Goal: Transaction & Acquisition: Book appointment/travel/reservation

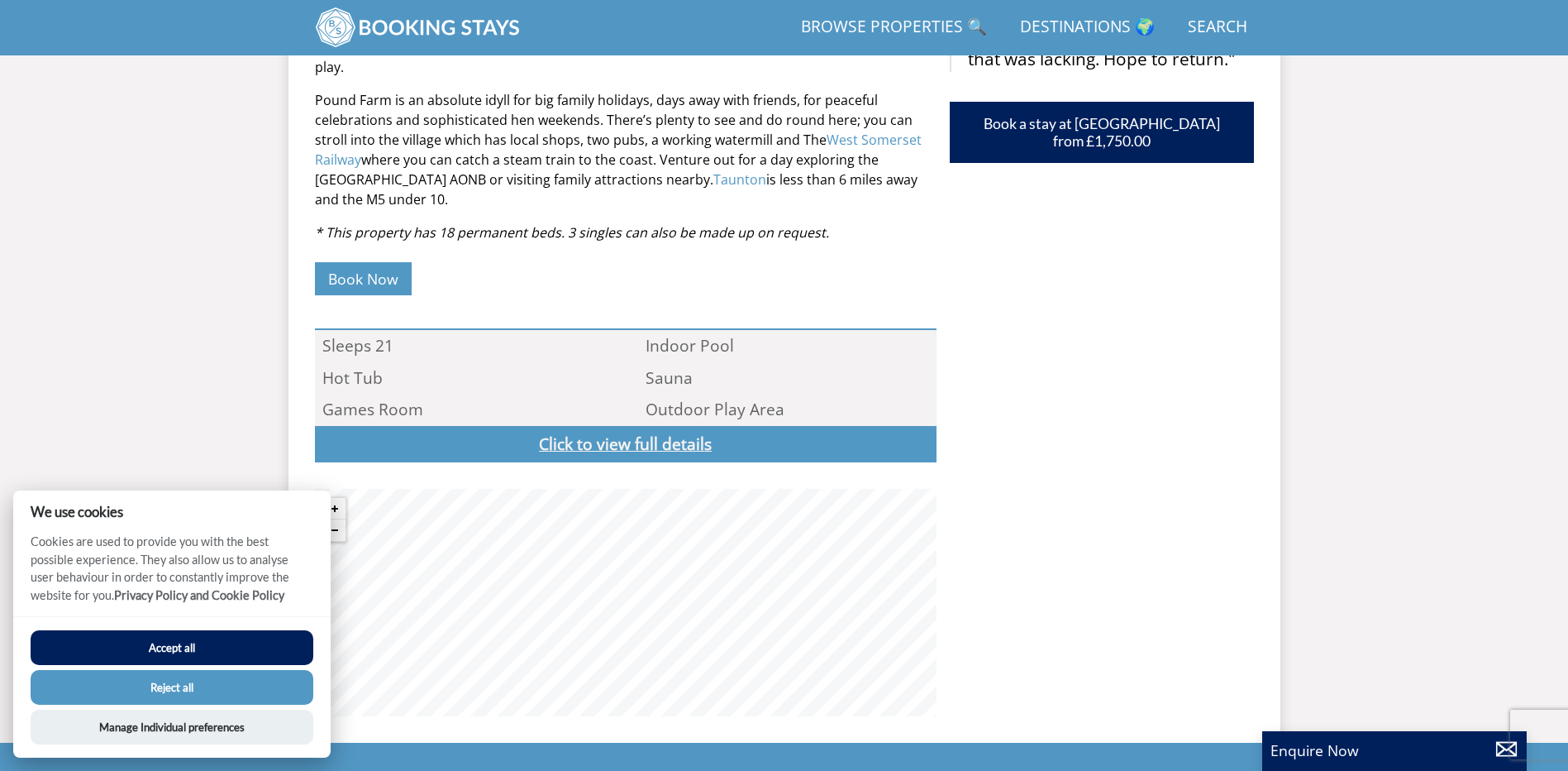
scroll to position [925, 0]
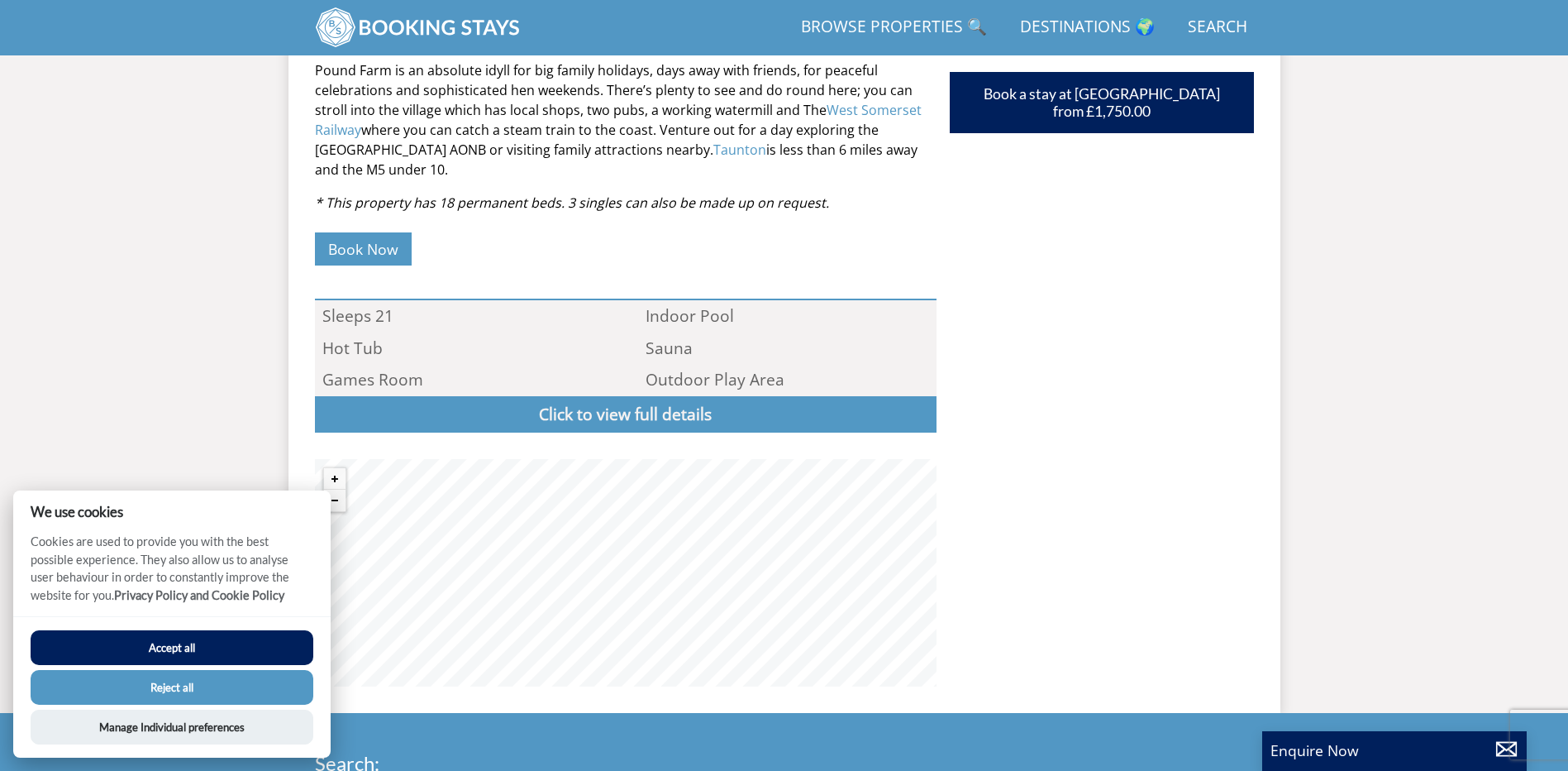
click at [199, 644] on button "Accept all" at bounding box center [172, 647] width 283 height 35
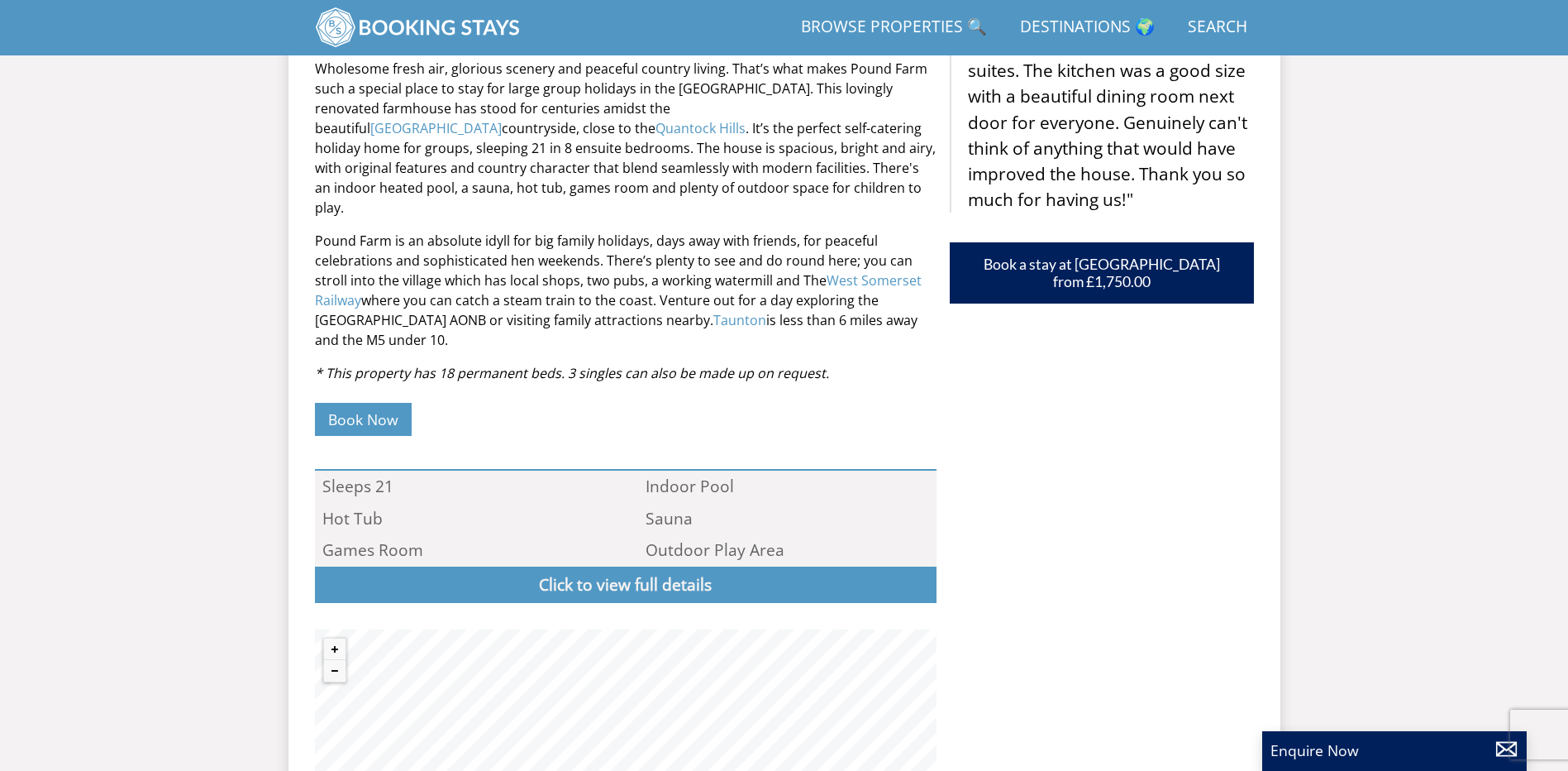
scroll to position [783, 0]
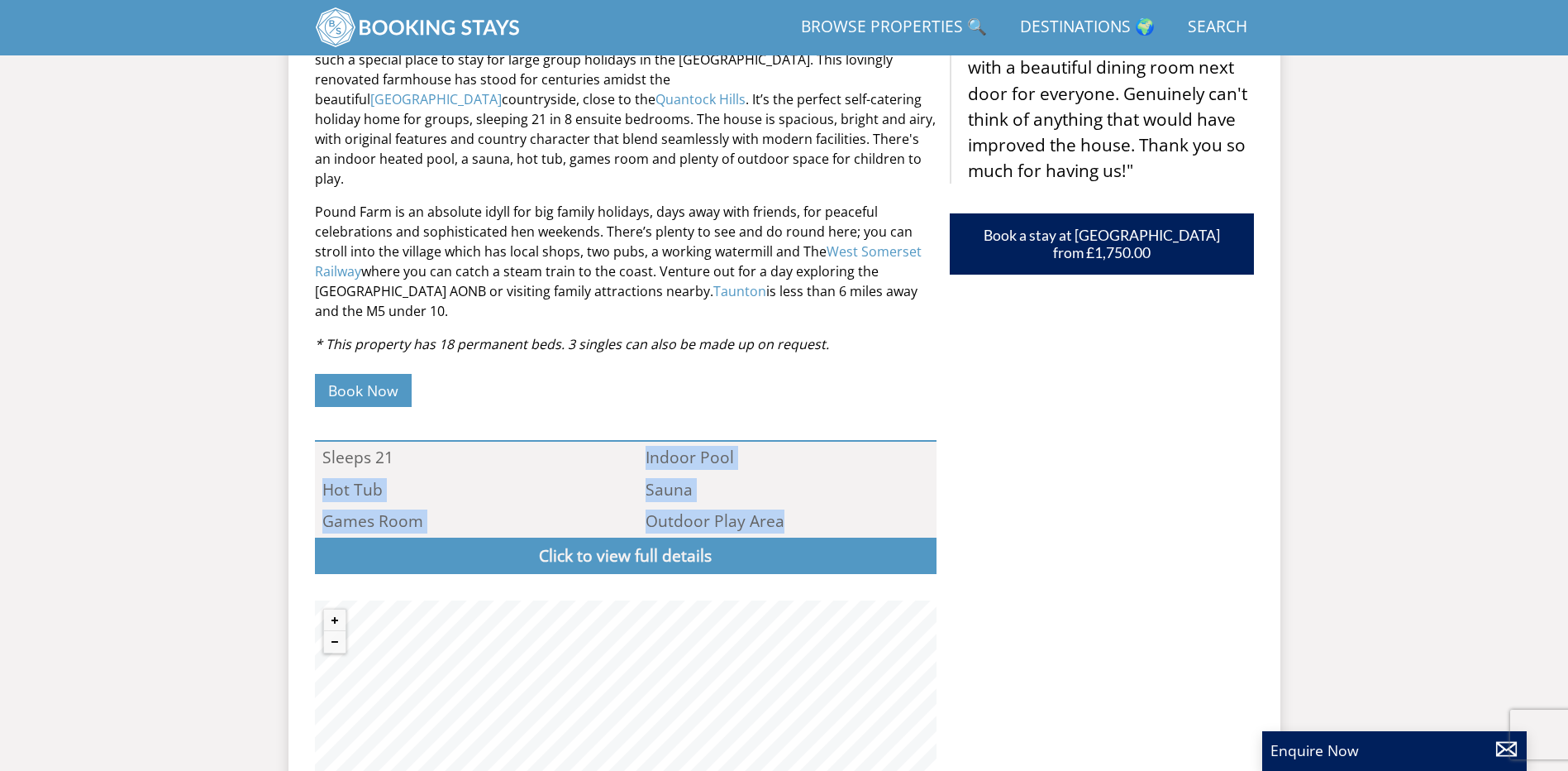
drag, startPoint x: 803, startPoint y: 502, endPoint x: 627, endPoint y: 423, distance: 192.9
click at [627, 440] on ul "Sleeps 21 Indoor Pool Hot Tub Sauna Games Room Outdoor Play Area Ratings & Awar…" at bounding box center [626, 506] width 621 height 134
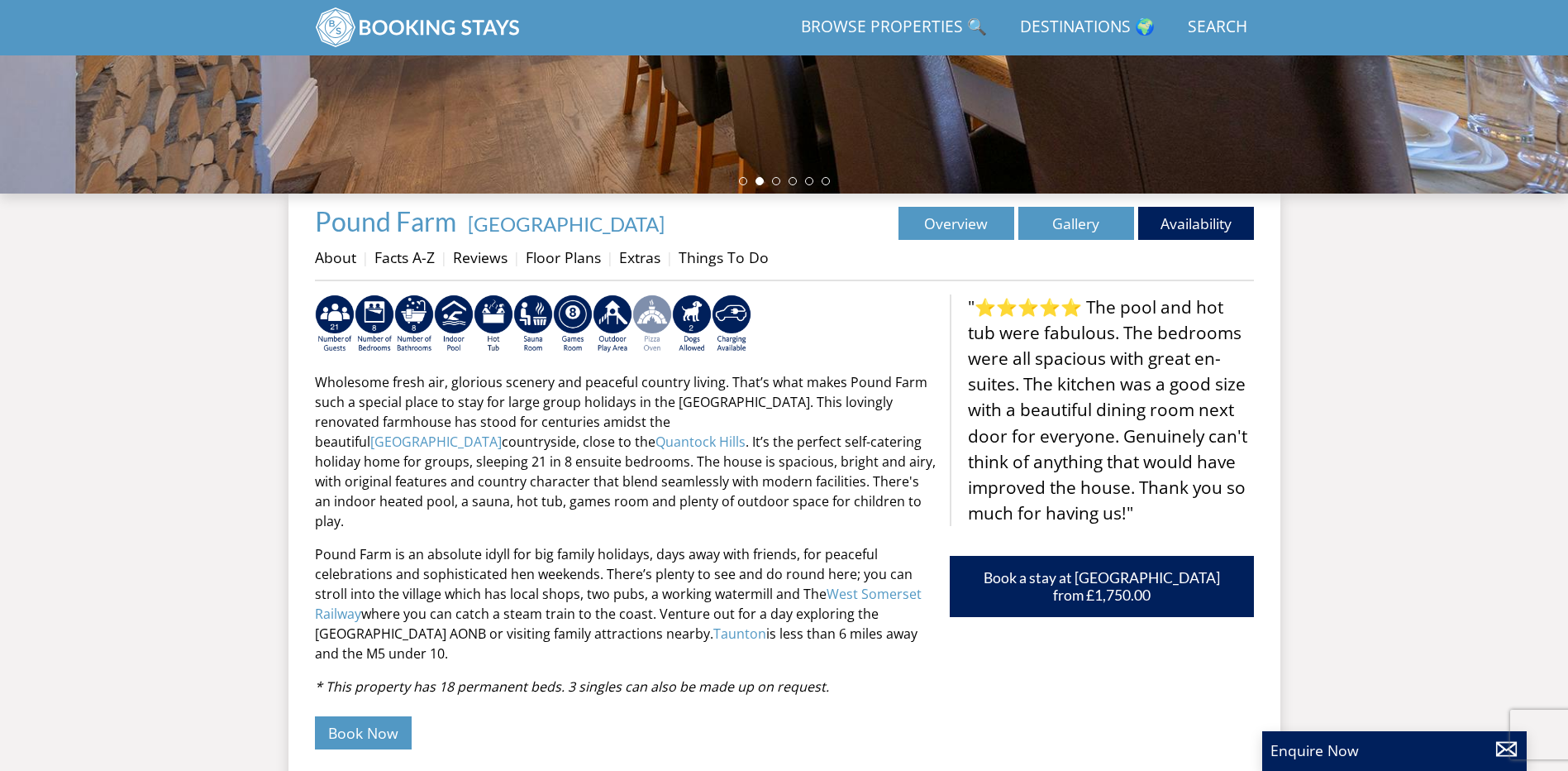
scroll to position [287, 0]
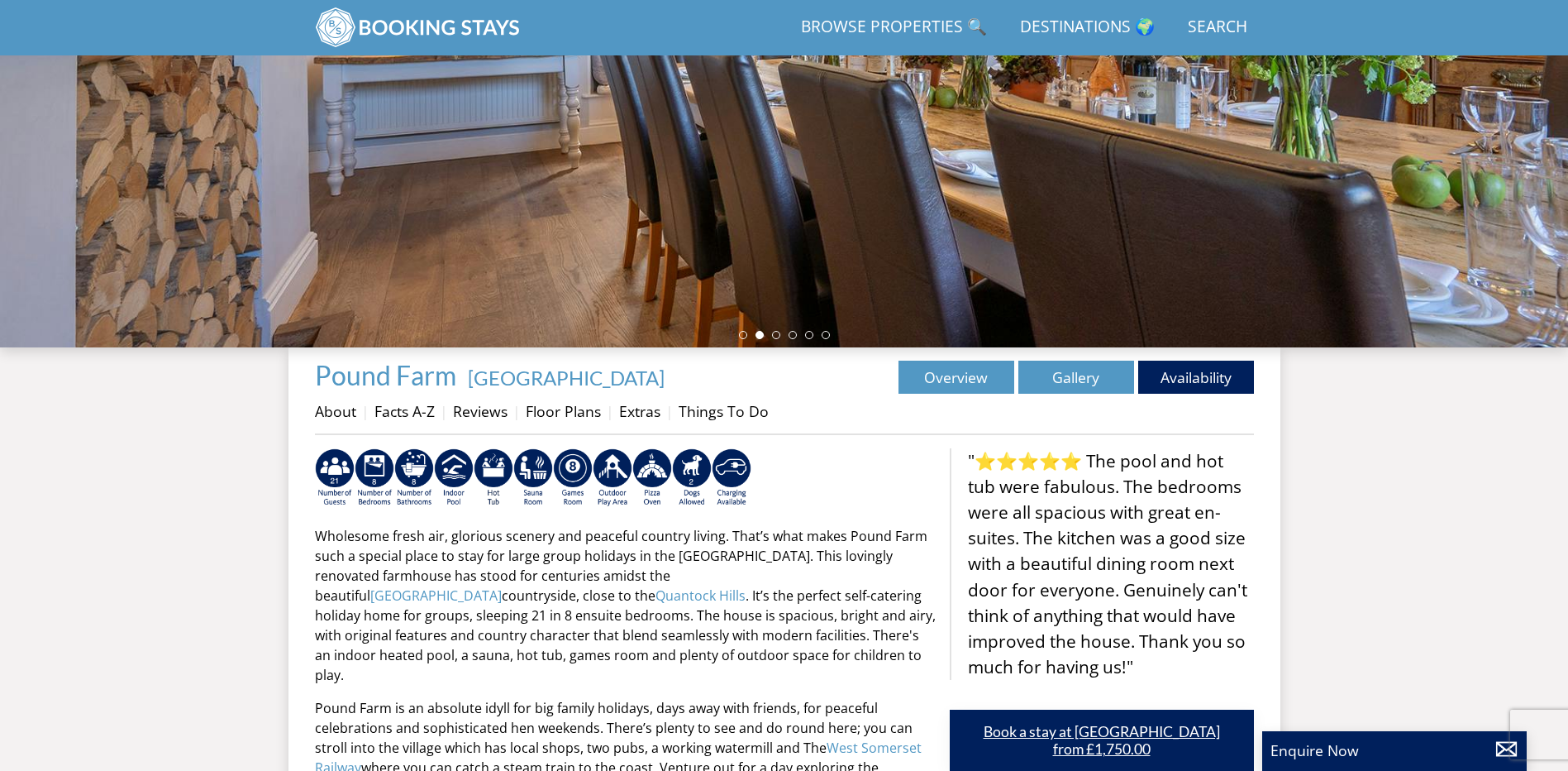
click at [1106, 740] on link "Book a stay at [GEOGRAPHIC_DATA] from £1,750.00" at bounding box center [1102, 740] width 304 height 61
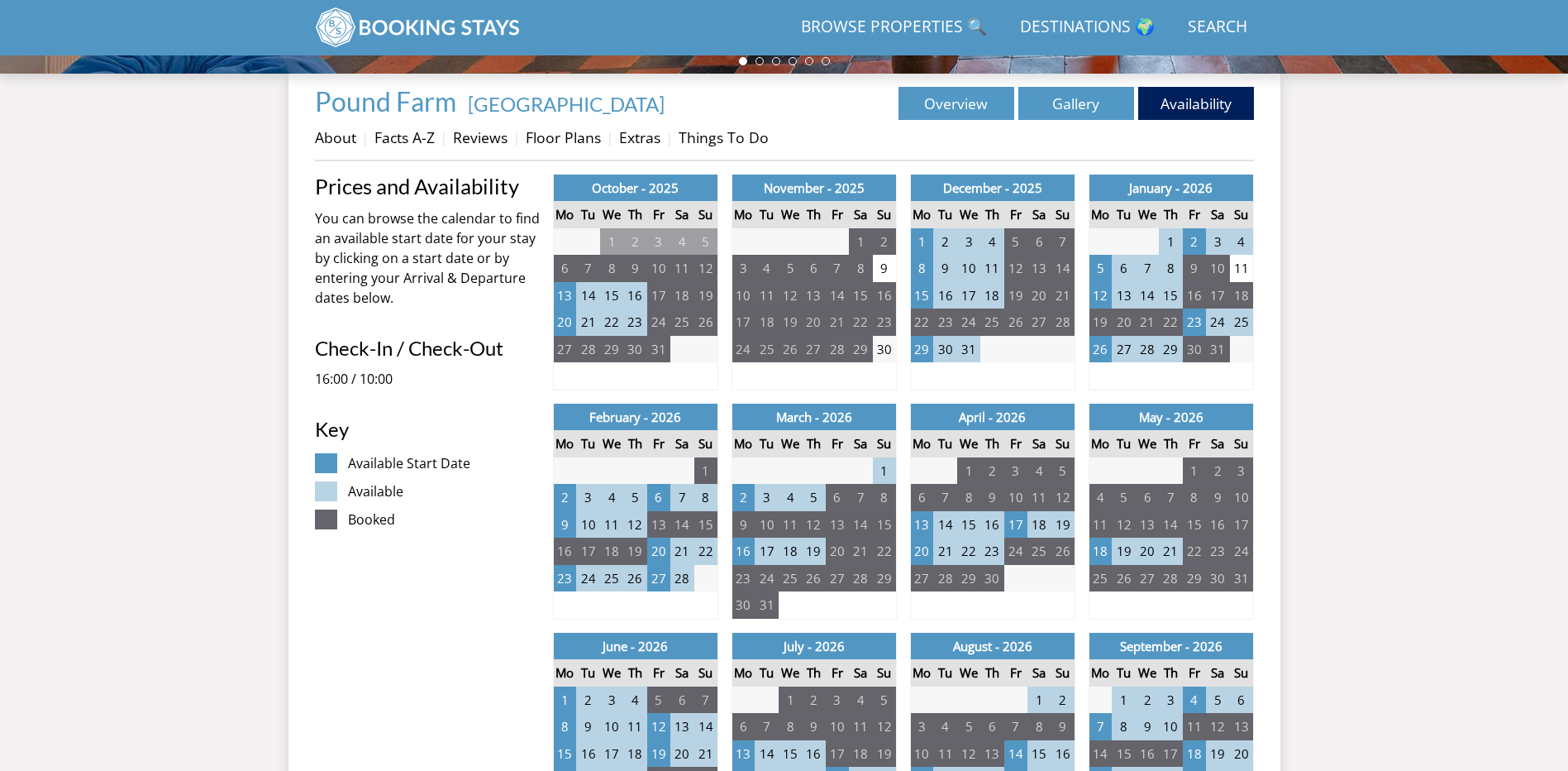
scroll to position [590, 0]
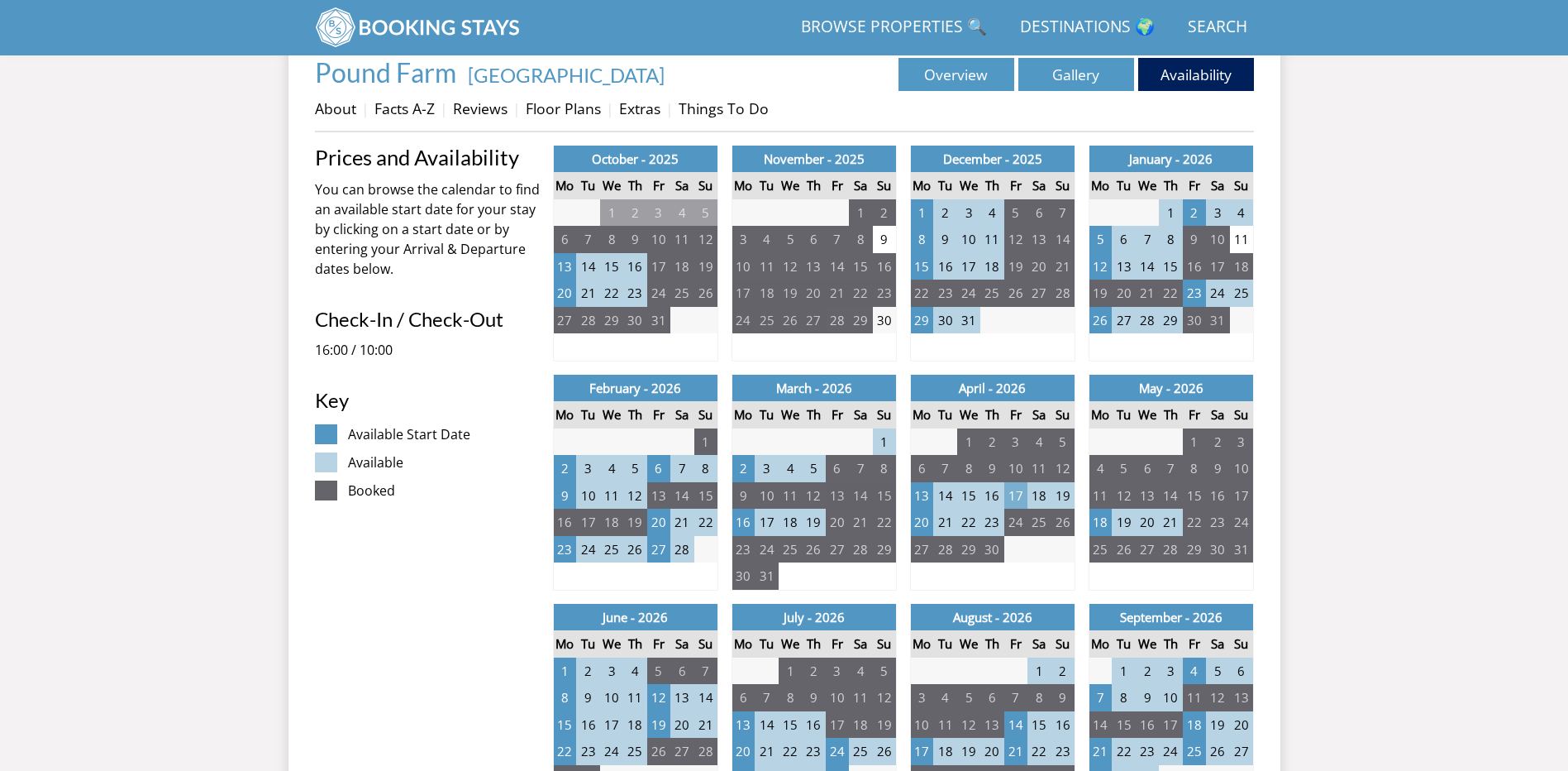
click at [1014, 494] on td "17" at bounding box center [1016, 496] width 23 height 27
